Goal: Information Seeking & Learning: Learn about a topic

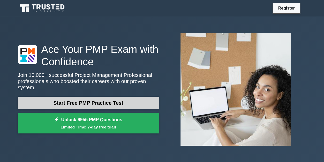
click at [92, 98] on link "Start Free PMP Practice Test" at bounding box center [88, 103] width 141 height 12
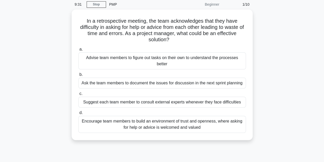
scroll to position [31, 0]
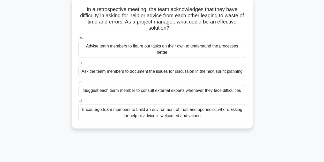
click at [89, 112] on div "Encourage team members to build an environment of trust and openness, where ask…" at bounding box center [161, 112] width 167 height 17
click at [78, 103] on input "d. Encourage team members to build an environment of trust and openness, where …" at bounding box center [78, 101] width 0 height 3
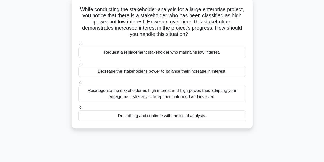
click at [101, 92] on div "Recategorize the stakeholder as high interest and high power, thus adapting you…" at bounding box center [161, 93] width 167 height 17
click at [78, 84] on input "c. Recategorize the stakeholder as high interest and high power, thus adapting …" at bounding box center [78, 82] width 0 height 3
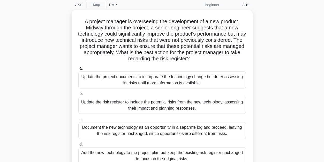
scroll to position [21, 0]
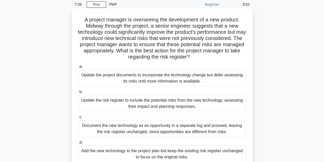
click at [105, 101] on div "Update the risk register to include the potential risks from the new technology…" at bounding box center [161, 103] width 167 height 17
click at [78, 94] on input "b. Update the risk register to include the potential risks from the new technol…" at bounding box center [78, 91] width 0 height 3
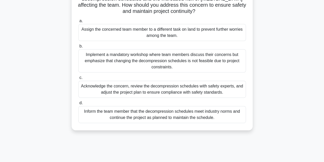
scroll to position [62, 0]
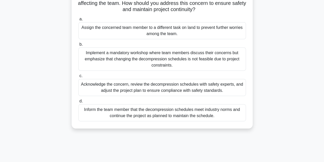
click at [106, 88] on div "Acknowledge the concern, review the decompression schedules with safety experts…" at bounding box center [161, 87] width 167 height 17
click at [78, 78] on input "c. Acknowledge the concern, review the decompression schedules with safety expe…" at bounding box center [78, 75] width 0 height 3
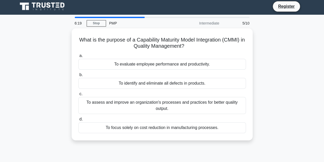
scroll to position [0, 0]
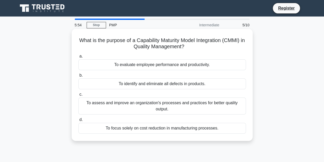
click at [107, 103] on div "To assess and improve an organization's processes and practices for better qual…" at bounding box center [161, 106] width 167 height 17
click at [78, 96] on input "c. To assess and improve an organization's processes and practices for better q…" at bounding box center [78, 94] width 0 height 3
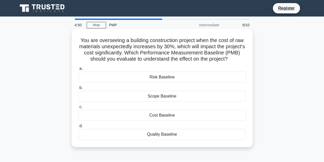
click at [156, 133] on div "Quality Baseline" at bounding box center [161, 134] width 167 height 11
click at [78, 128] on input "d. Quality Baseline" at bounding box center [78, 126] width 0 height 3
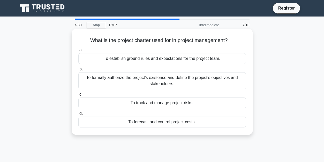
click at [143, 79] on div "To formally authorize the project's existence and define the project's objectiv…" at bounding box center [161, 80] width 167 height 17
click at [78, 71] on input "b. To formally authorize the project's existence and define the project's objec…" at bounding box center [78, 69] width 0 height 3
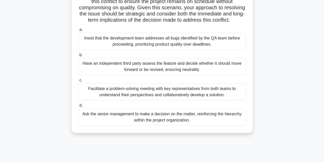
scroll to position [83, 0]
click at [130, 97] on div "Facilitate a problem-solving meeting with key representatives from both teams t…" at bounding box center [161, 91] width 167 height 17
click at [78, 82] on input "c. Facilitate a problem-solving meeting with key representatives from both team…" at bounding box center [78, 80] width 0 height 3
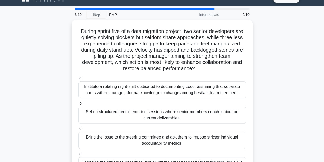
scroll to position [21, 0]
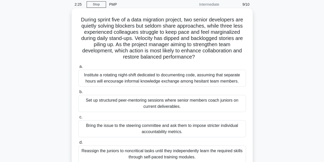
click at [143, 77] on div "Institute a rotating night-shift dedicated to documenting code, assuming that s…" at bounding box center [161, 78] width 167 height 17
click at [78, 68] on input "a. Institute a rotating night-shift dedicated to documenting code, assuming tha…" at bounding box center [78, 66] width 0 height 3
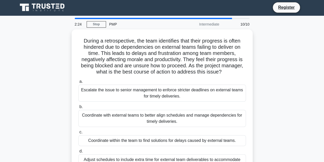
scroll to position [0, 0]
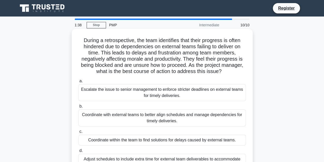
click at [125, 118] on div "Coordinate with external teams to better align schedules and manage dependencie…" at bounding box center [161, 118] width 167 height 17
click at [78, 108] on input "b. Coordinate with external teams to better align schedules and manage dependen…" at bounding box center [78, 106] width 0 height 3
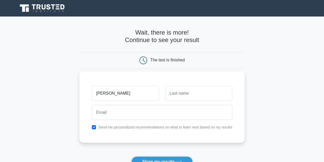
type input "[PERSON_NAME]"
click at [176, 91] on input "text" at bounding box center [198, 93] width 67 height 15
type input "m"
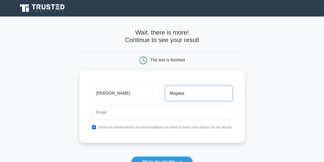
type input "Mogaka"
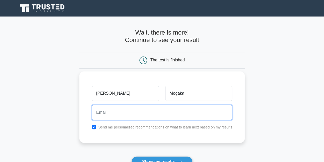
click at [138, 111] on input "email" at bounding box center [162, 112] width 140 height 15
type input "margaretmogaka33@gmail.com"
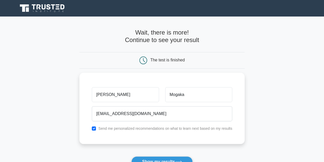
click at [270, 127] on main "Wait, there is more! Continue to see your result The test is finished Margaret" at bounding box center [162, 110] width 324 height 186
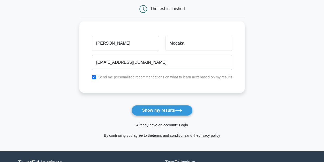
scroll to position [52, 0]
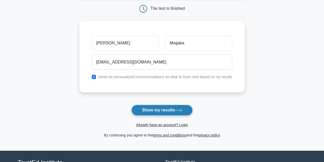
click at [172, 109] on button "Show my results" at bounding box center [161, 110] width 61 height 11
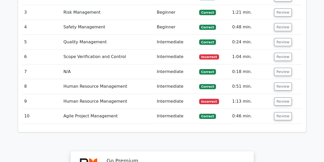
scroll to position [786, 0]
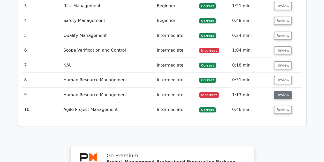
click at [279, 91] on button "Review" at bounding box center [283, 95] width 18 height 8
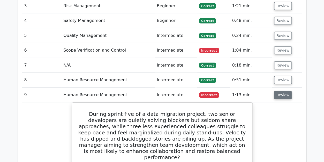
click at [279, 91] on button "Review" at bounding box center [283, 95] width 18 height 8
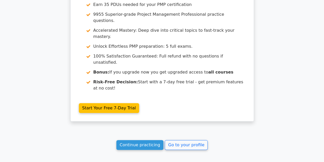
scroll to position [963, 0]
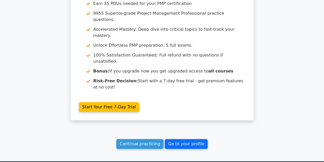
click at [189, 139] on link "Go to your profile" at bounding box center [186, 144] width 43 height 10
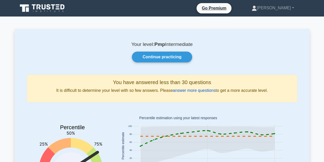
click at [191, 89] on link "answer more questions" at bounding box center [194, 90] width 43 height 4
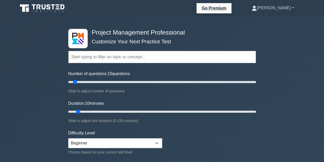
click at [280, 6] on link "[PERSON_NAME]" at bounding box center [272, 8] width 67 height 10
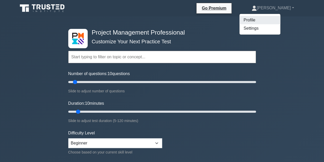
click at [264, 20] on link "Profile" at bounding box center [259, 20] width 41 height 8
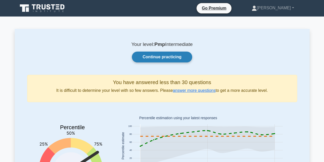
click at [166, 57] on link "Continue practicing" at bounding box center [162, 57] width 60 height 11
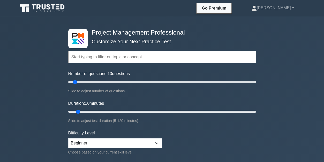
click at [92, 74] on label "Number of questions: 10 questions" at bounding box center [99, 74] width 62 height 6
click at [92, 79] on input "Number of questions: 10 questions" at bounding box center [162, 82] width 188 height 6
type input "5"
click at [85, 143] on select "Beginner Intermediate Expert" at bounding box center [115, 144] width 94 height 10
click at [68, 139] on select "Beginner Intermediate Expert" at bounding box center [115, 144] width 94 height 10
